Goal: Information Seeking & Learning: Stay updated

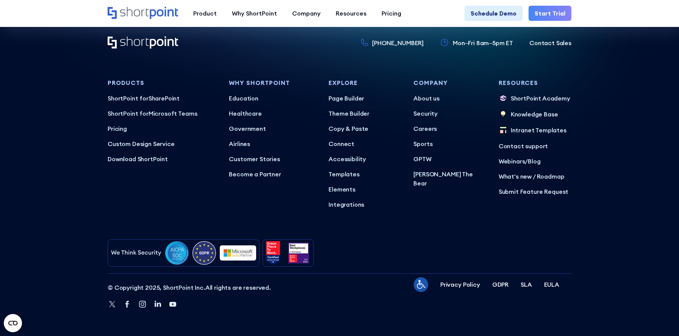
scroll to position [2457, 0]
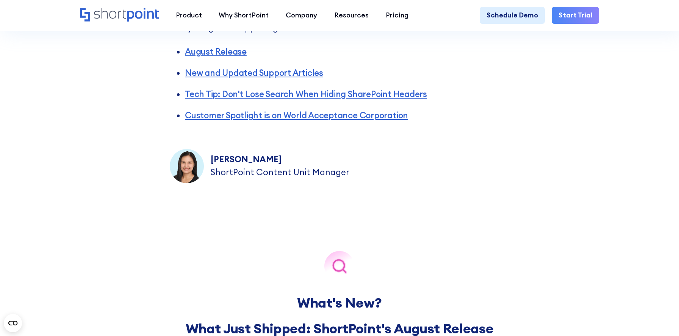
scroll to position [354, 0]
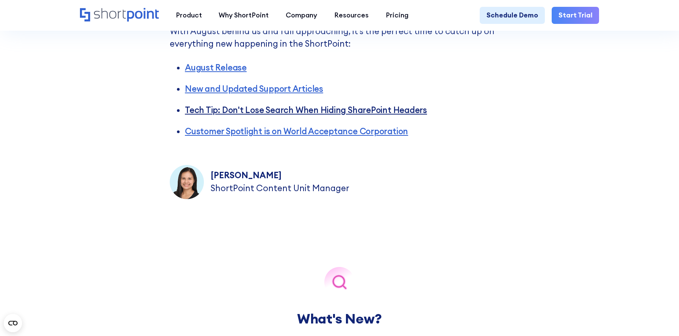
click at [264, 108] on link "Tech Tip: Don't Lose Search When Hiding SharePoint Headers" at bounding box center [306, 110] width 242 height 11
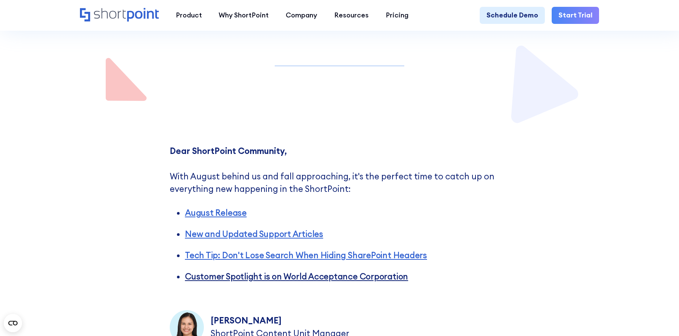
click at [322, 275] on link "Customer Spotlight is on World Acceptance Corporation" at bounding box center [296, 276] width 223 height 11
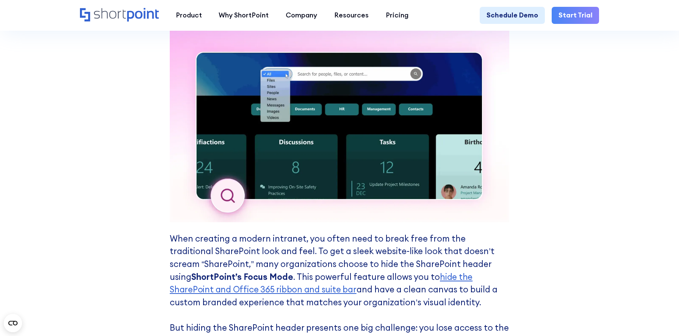
scroll to position [1879, 0]
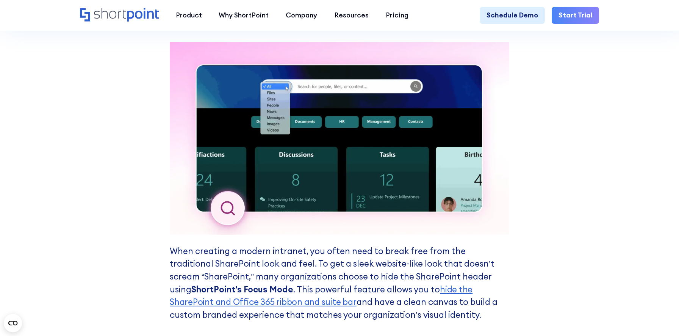
click at [267, 130] on img at bounding box center [339, 138] width 339 height 192
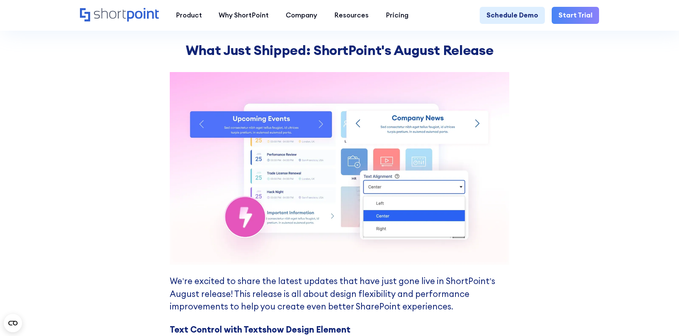
scroll to position [647, 0]
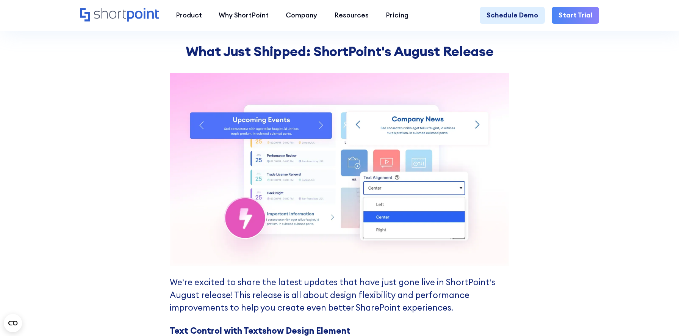
click at [131, 131] on div "What's New? What Just Shipped: ShortPoint's August Release We’re excited to sha…" at bounding box center [339, 254] width 679 height 656
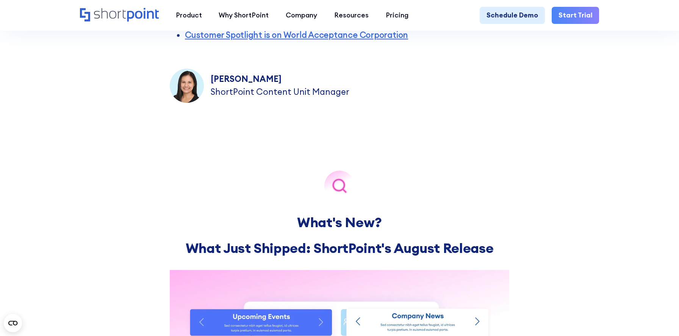
scroll to position [400, 0]
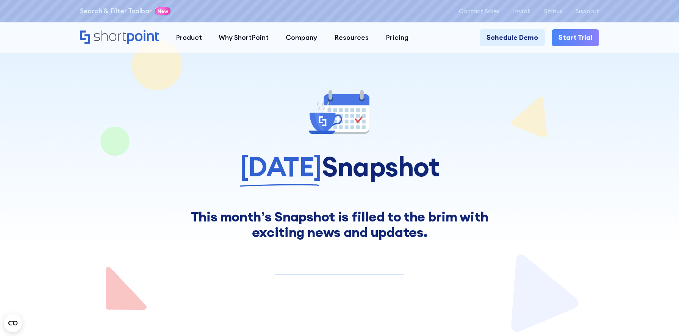
click at [261, 216] on div "This month’s Snapshot is filled to the brim with exciting news and updates." at bounding box center [339, 224] width 339 height 31
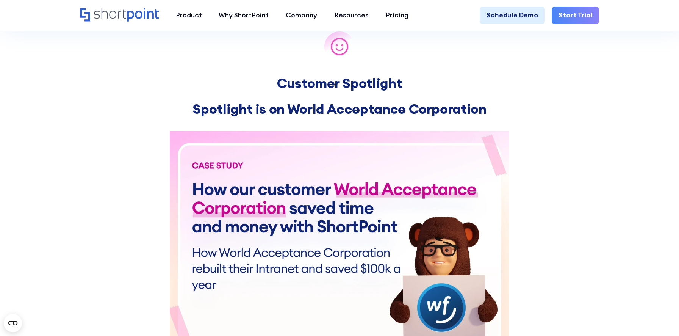
scroll to position [2501, 0]
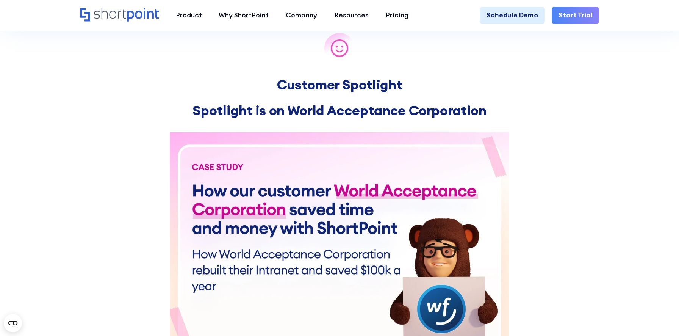
click at [242, 222] on img at bounding box center [339, 237] width 339 height 211
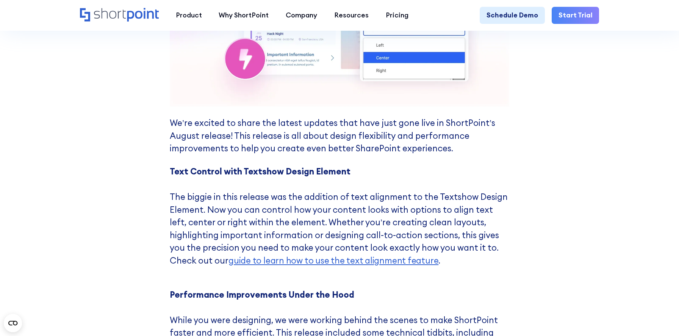
scroll to position [788, 0]
